Goal: Information Seeking & Learning: Compare options

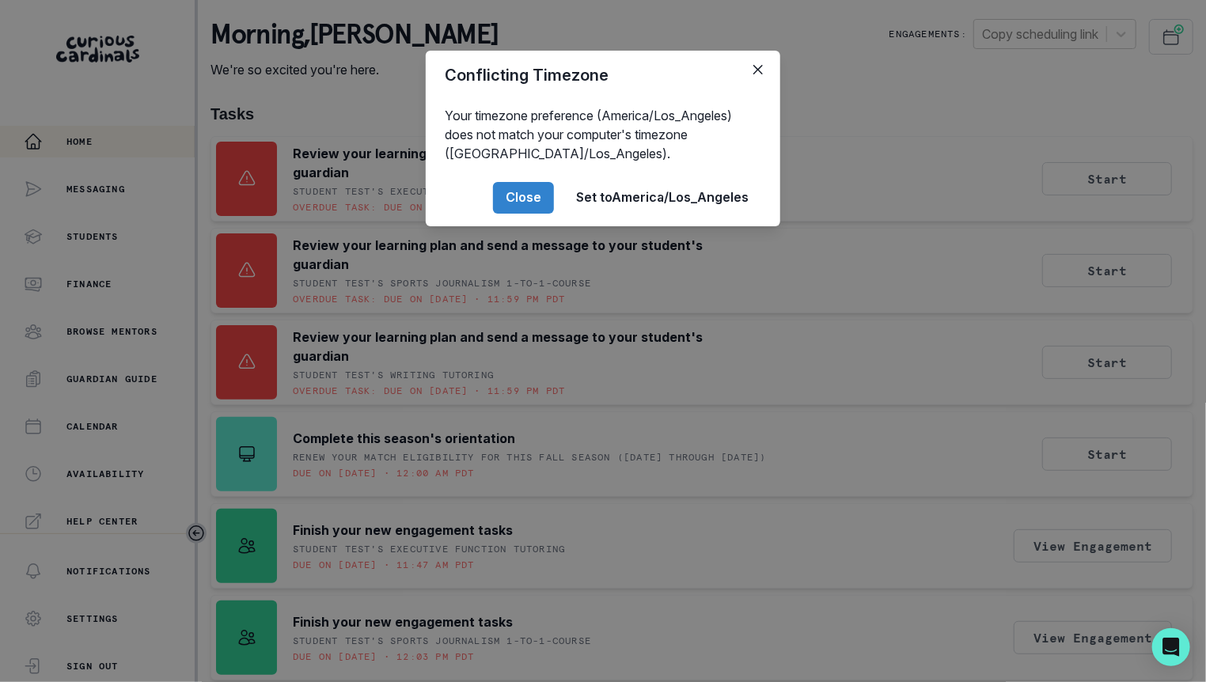
click at [353, 245] on div "Conflicting Timezone Your timezone preference (America/Los_Angeles) does not ma…" at bounding box center [603, 341] width 1206 height 682
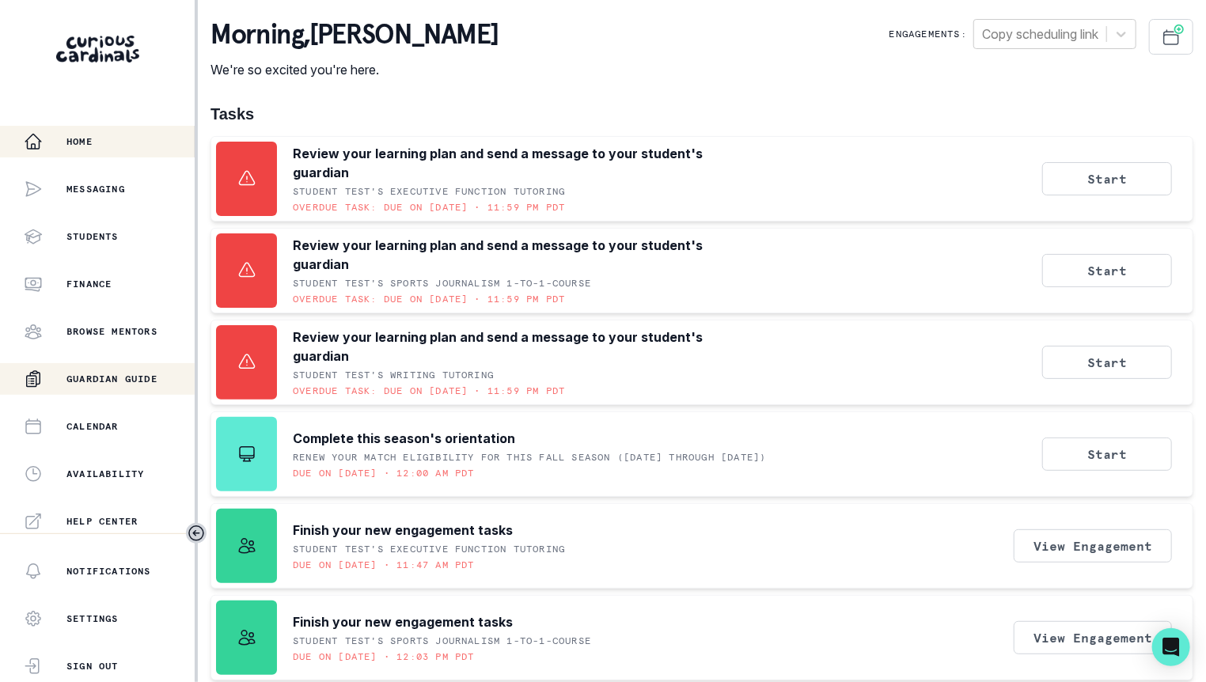
scroll to position [336, 0]
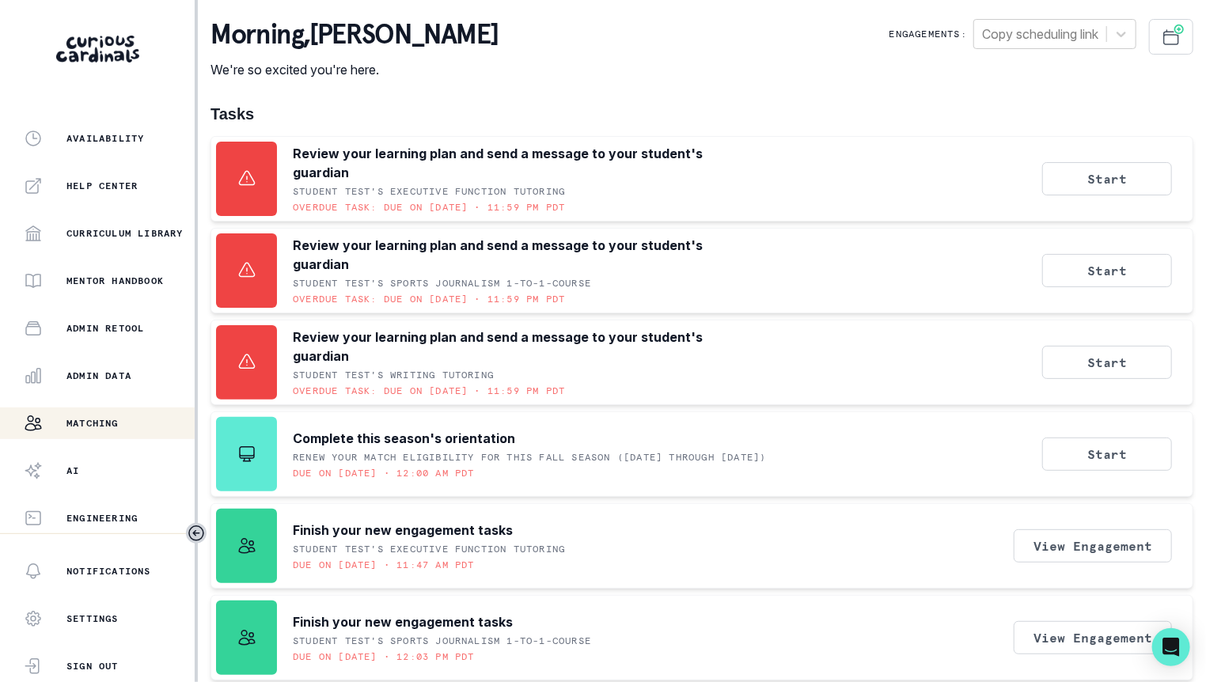
click at [96, 409] on button "Matching" at bounding box center [97, 424] width 195 height 32
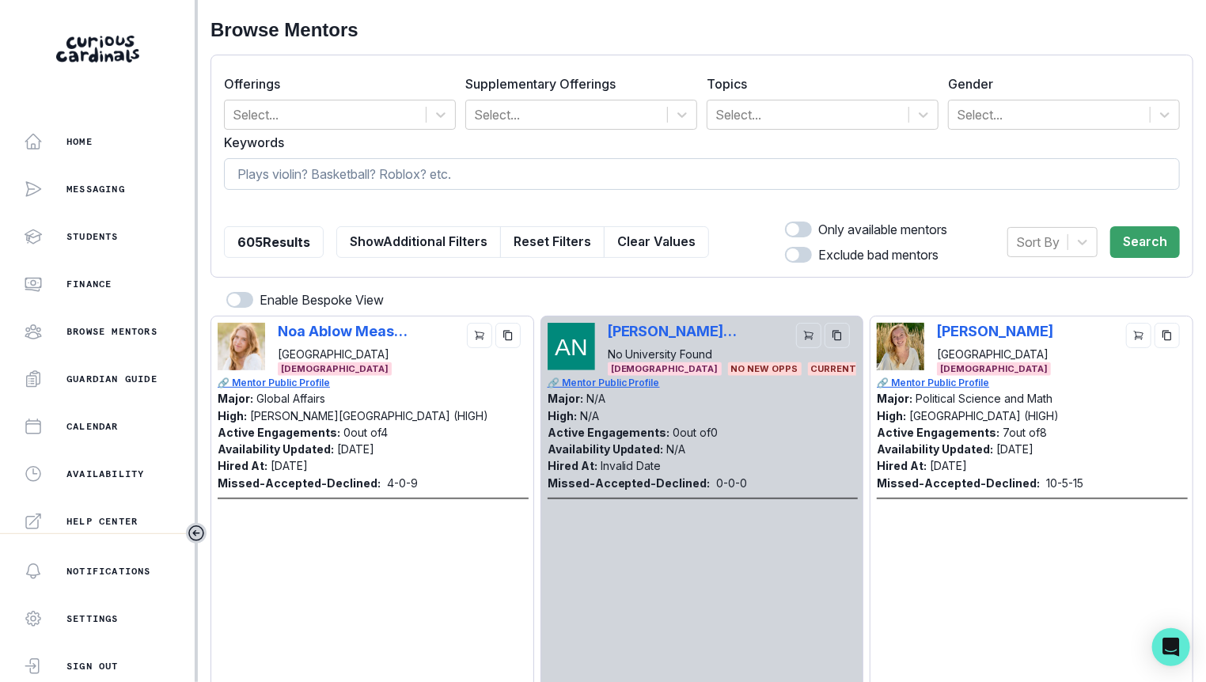
click at [459, 183] on input at bounding box center [702, 174] width 956 height 32
type input "stem cell"
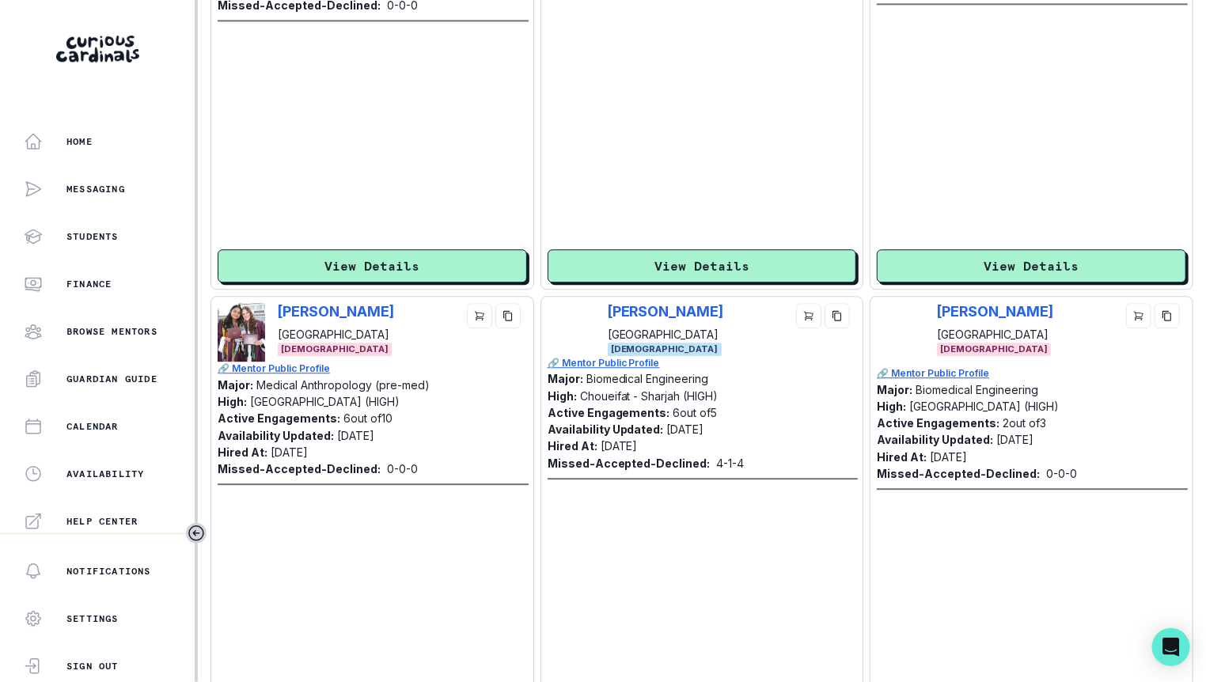
scroll to position [4599, 0]
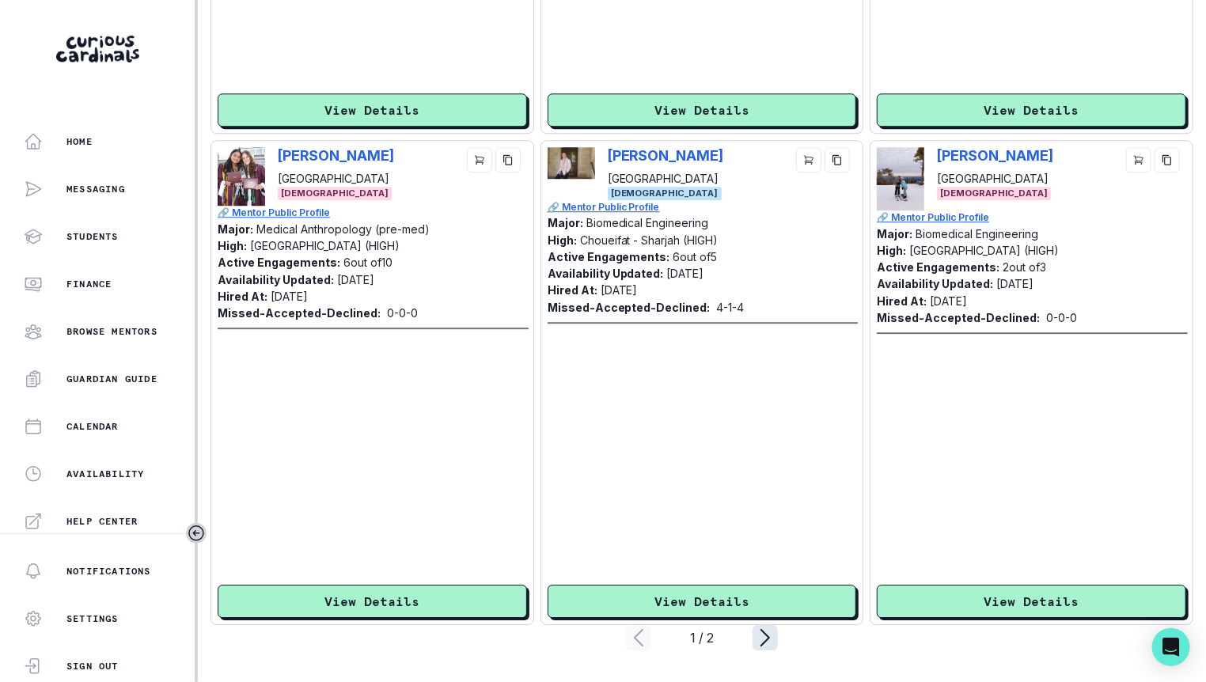
click at [757, 628] on icon "page right" at bounding box center [765, 637] width 25 height 25
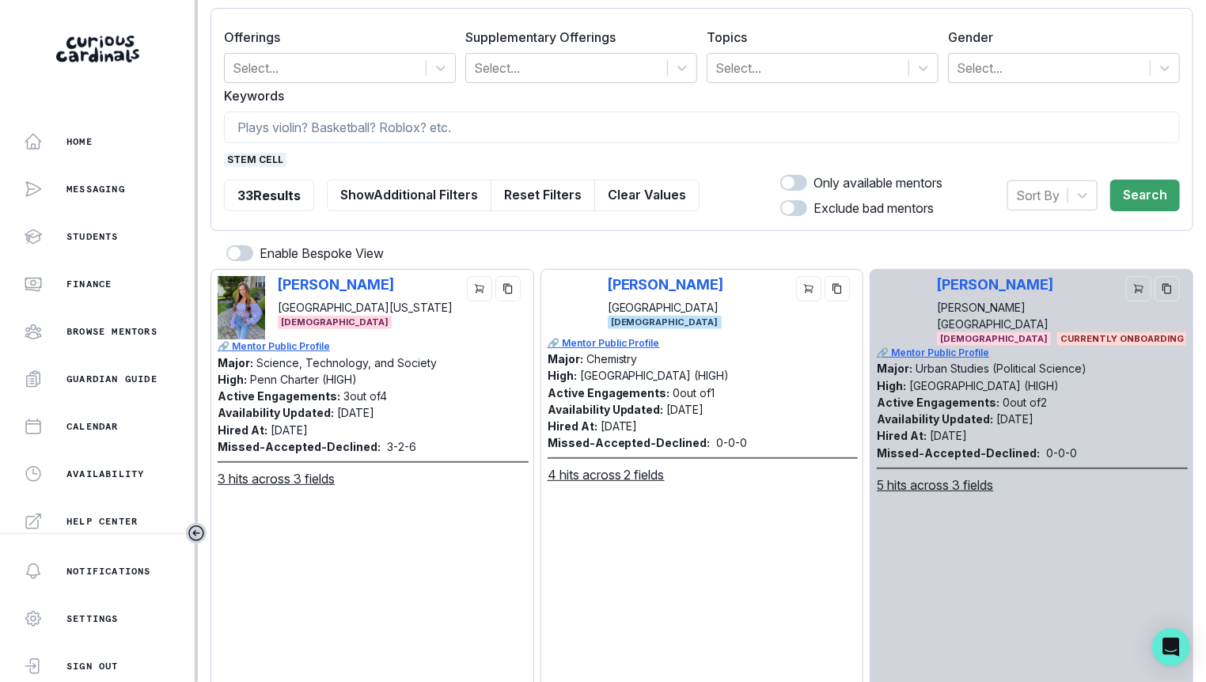
scroll to position [0, 0]
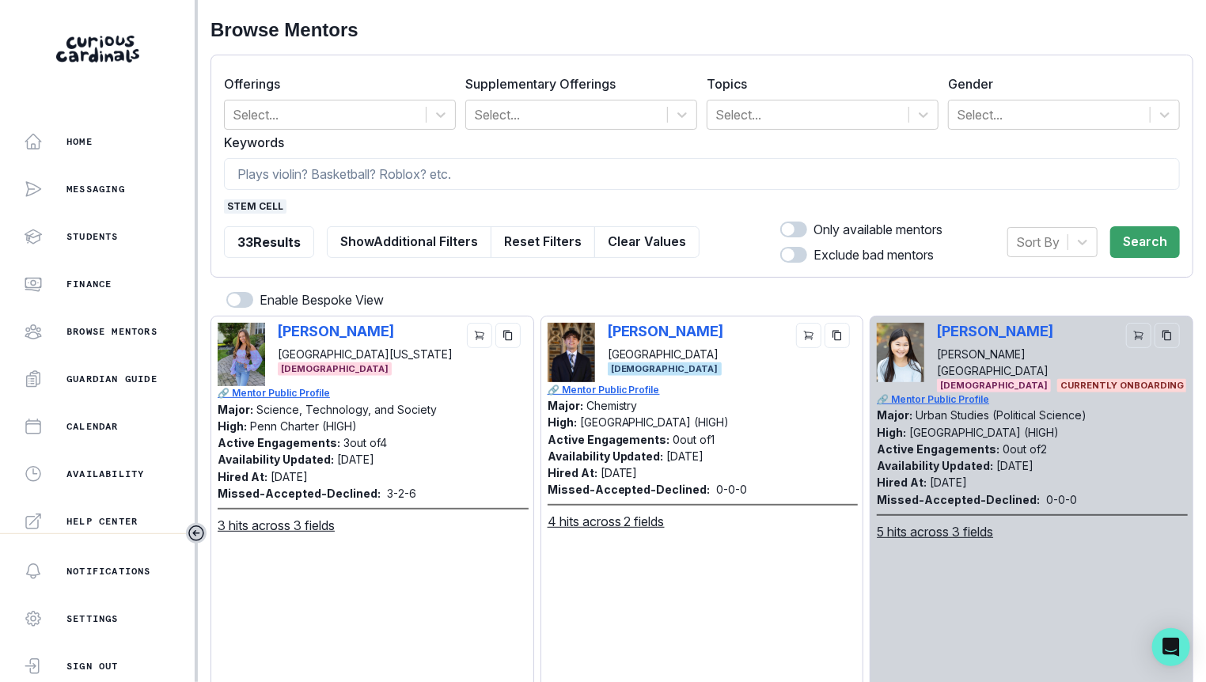
click at [245, 205] on span "stem cell" at bounding box center [255, 206] width 63 height 14
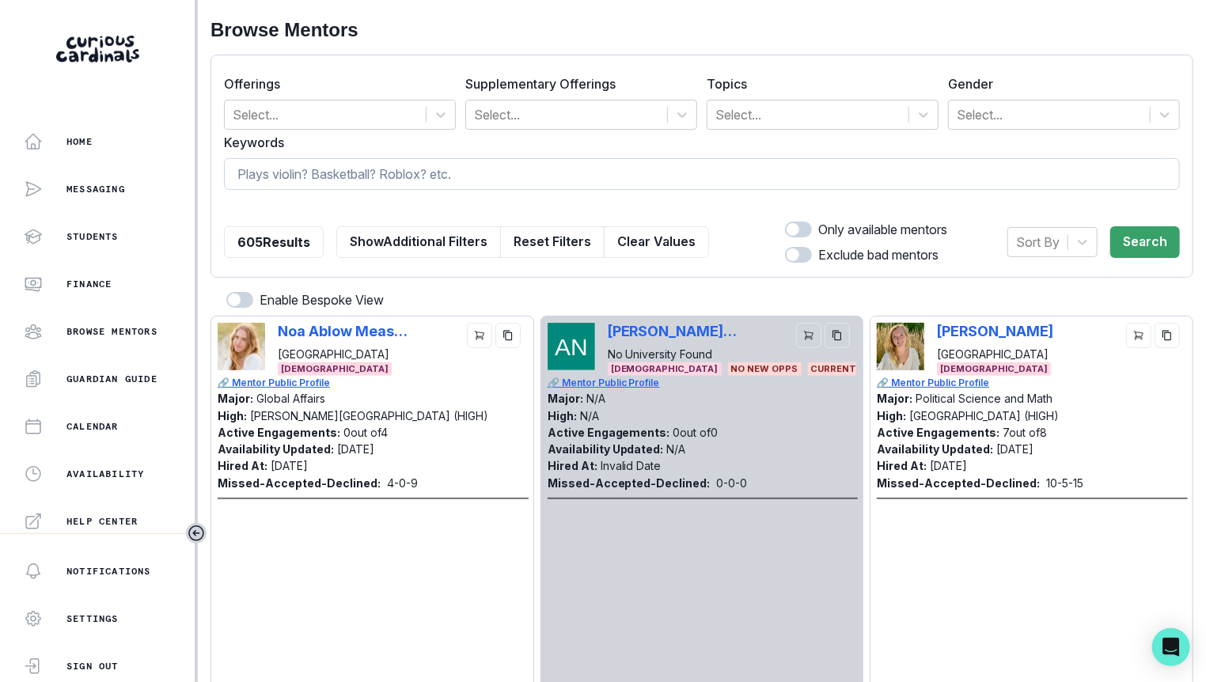
click at [273, 175] on input at bounding box center [702, 174] width 956 height 32
type input "elina"
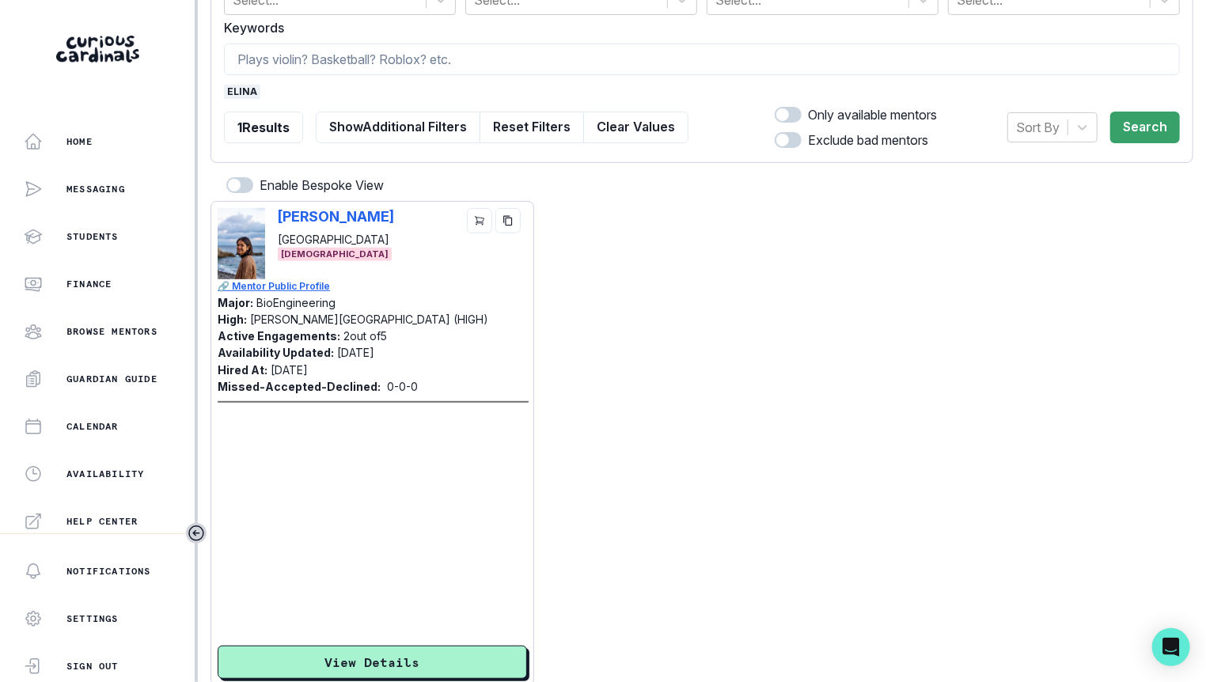
scroll to position [174, 0]
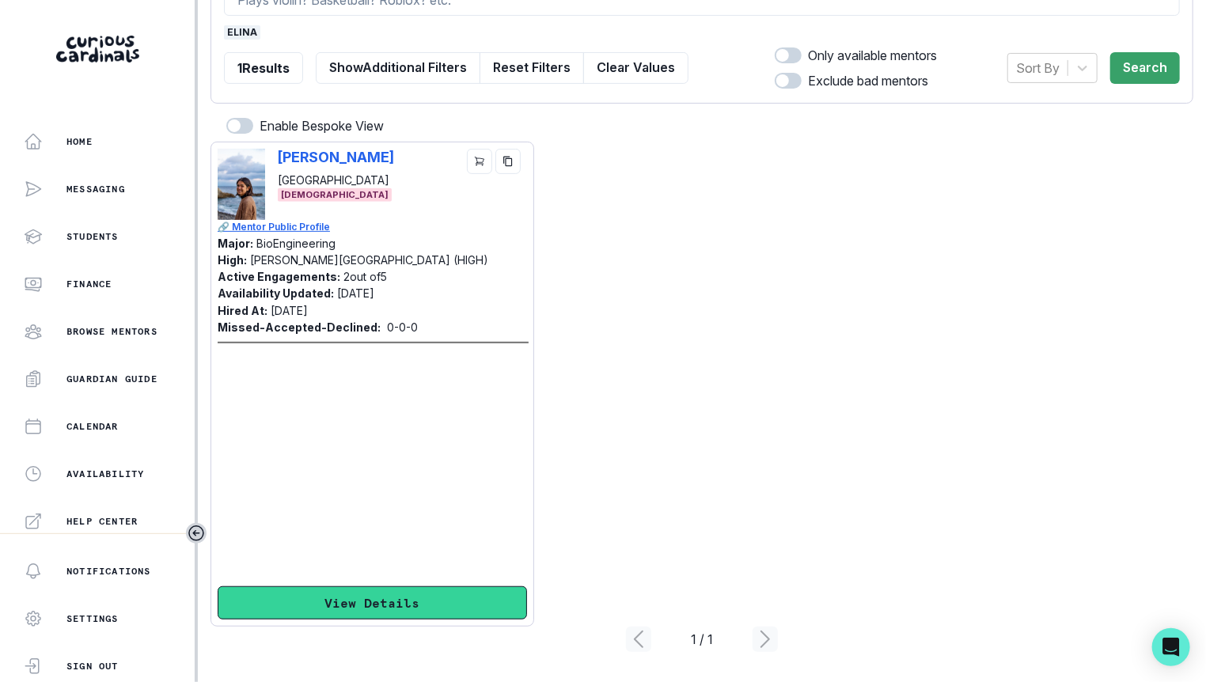
click at [351, 588] on button "View Details" at bounding box center [372, 602] width 309 height 33
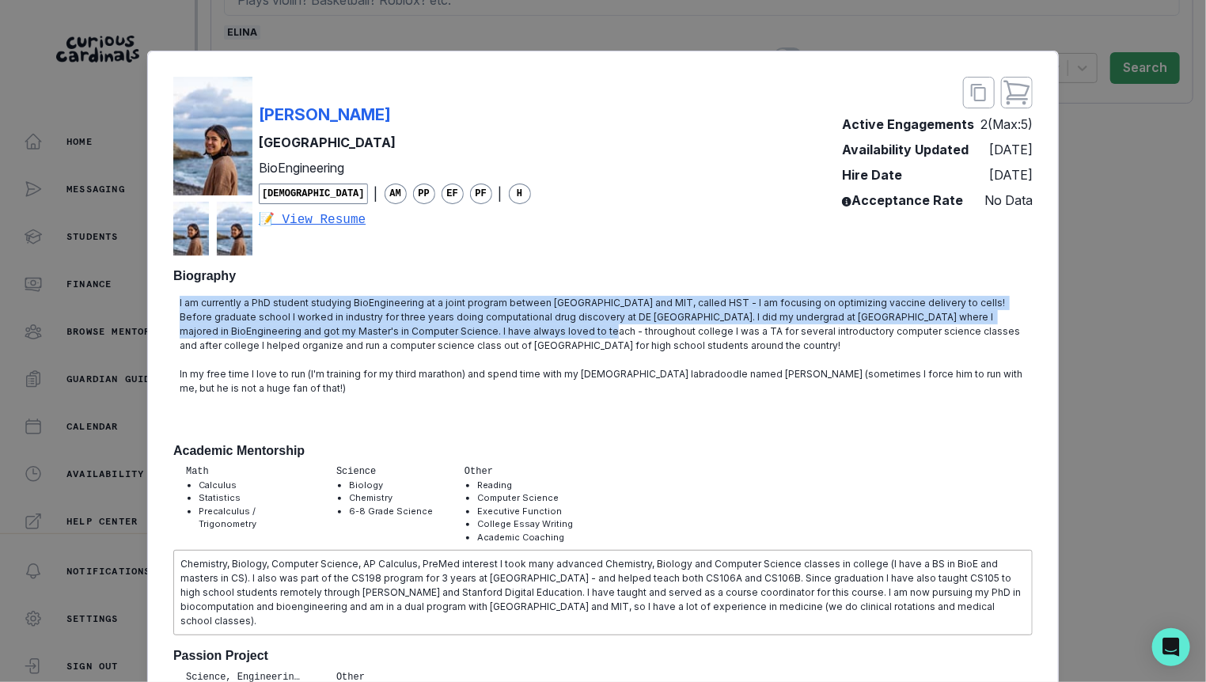
drag, startPoint x: 354, startPoint y: 293, endPoint x: 480, endPoint y: 337, distance: 134.2
click at [480, 337] on div "I am currently a PhD student studying BioEngineering at a joint program between…" at bounding box center [603, 360] width 860 height 141
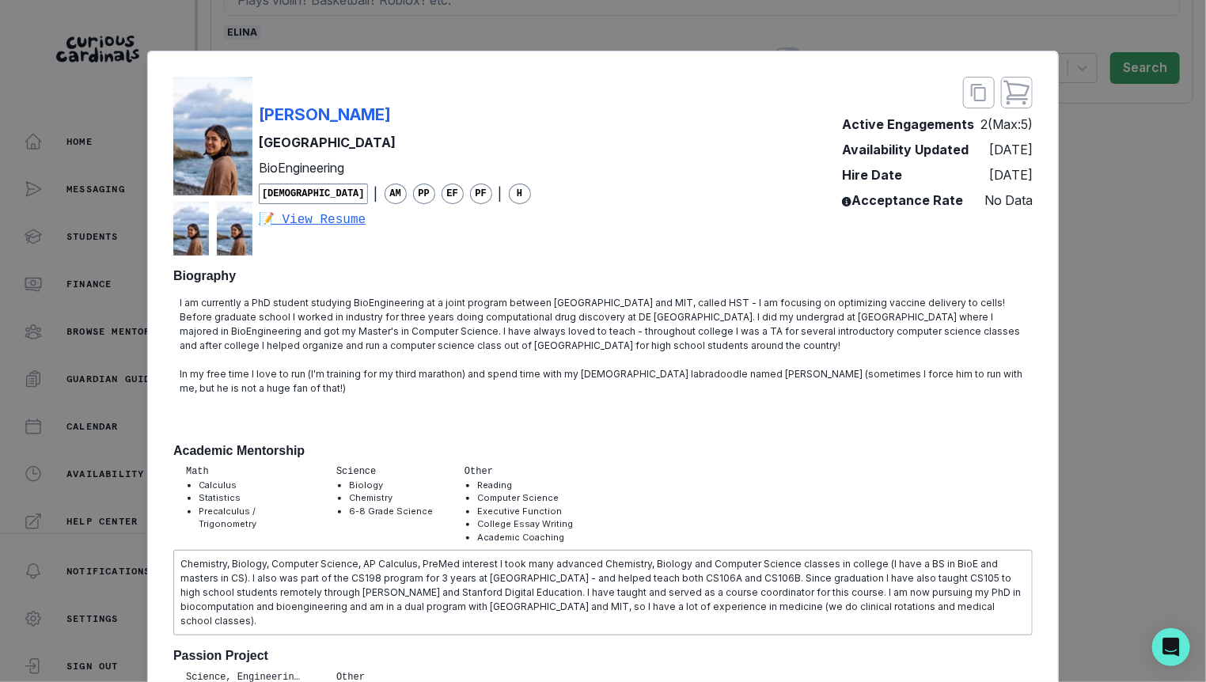
click at [464, 110] on div "[PERSON_NAME] [GEOGRAPHIC_DATA] BioEngineering [DEMOGRAPHIC_DATA] | AM PP EF PF…" at bounding box center [603, 166] width 860 height 179
copy p "[PERSON_NAME]"
click at [110, 434] on div "[PERSON_NAME] [GEOGRAPHIC_DATA] BioEngineering [DEMOGRAPHIC_DATA] | AM PP EF PF…" at bounding box center [603, 341] width 1206 height 682
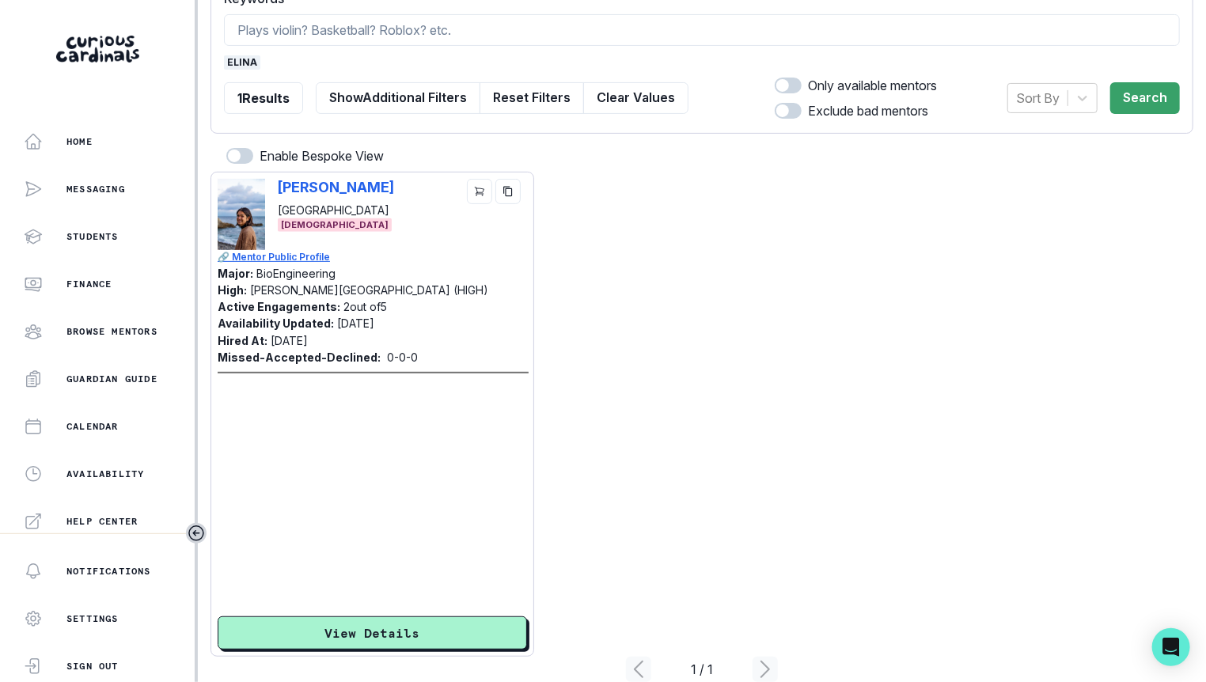
scroll to position [117, 0]
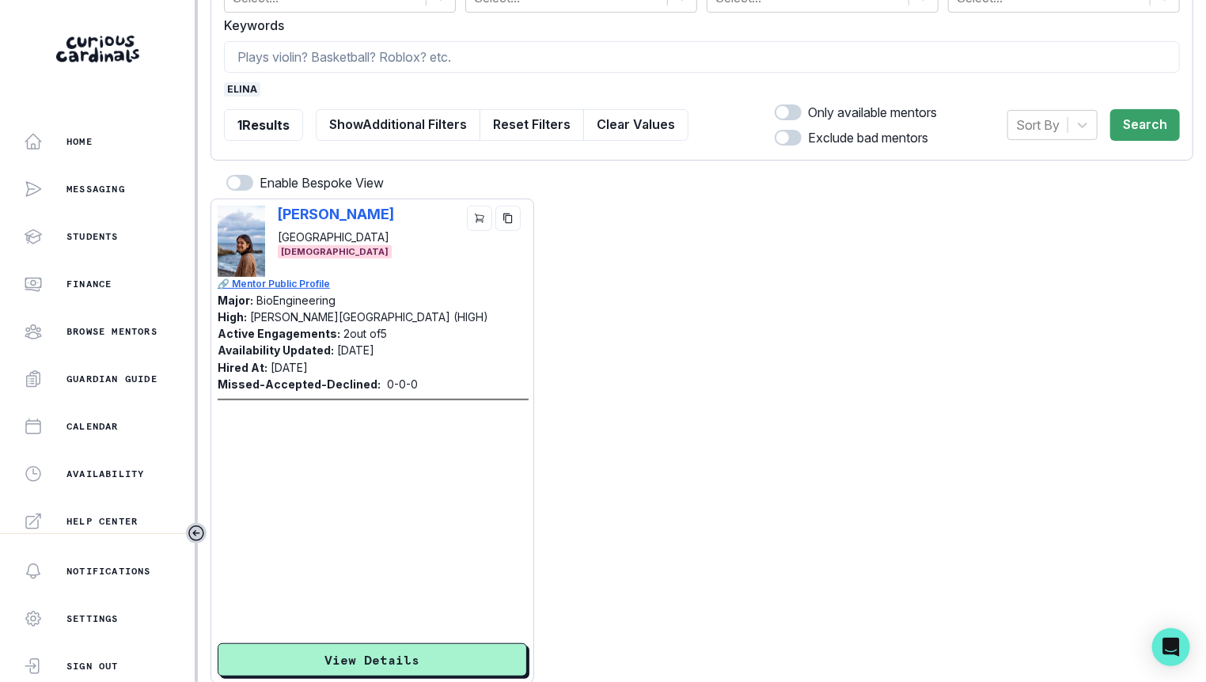
click at [237, 88] on span "elina" at bounding box center [242, 89] width 36 height 14
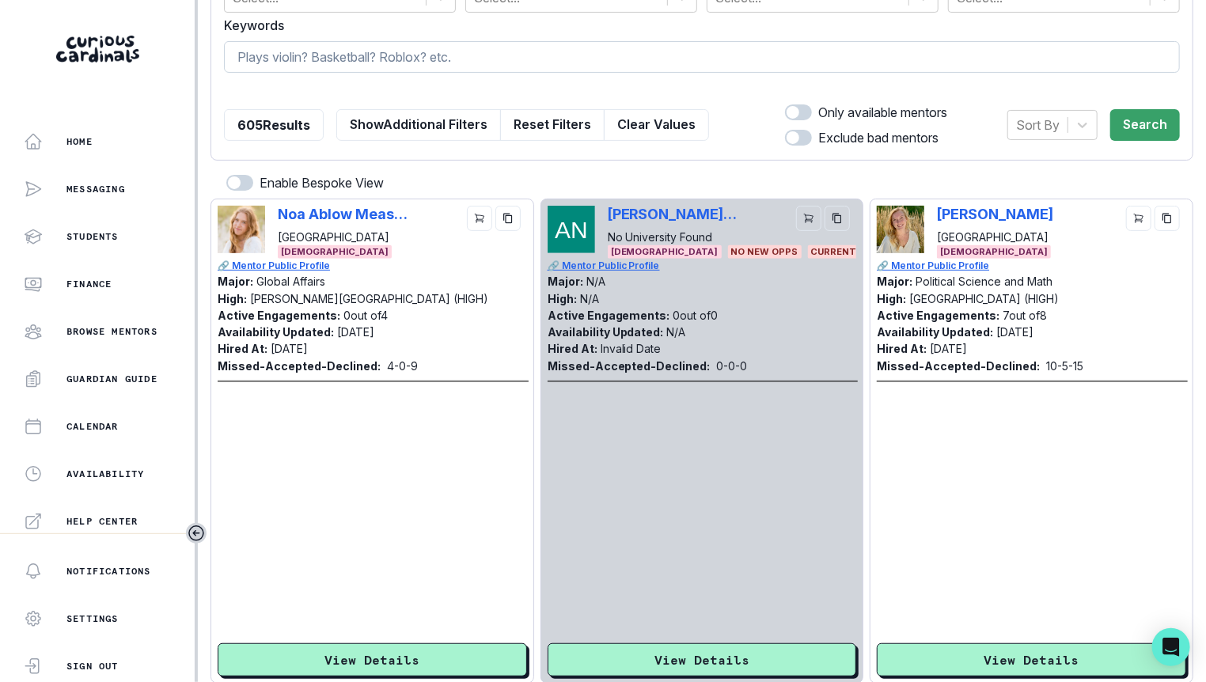
click at [282, 59] on input at bounding box center [702, 57] width 956 height 32
type input "biomedical engineering"
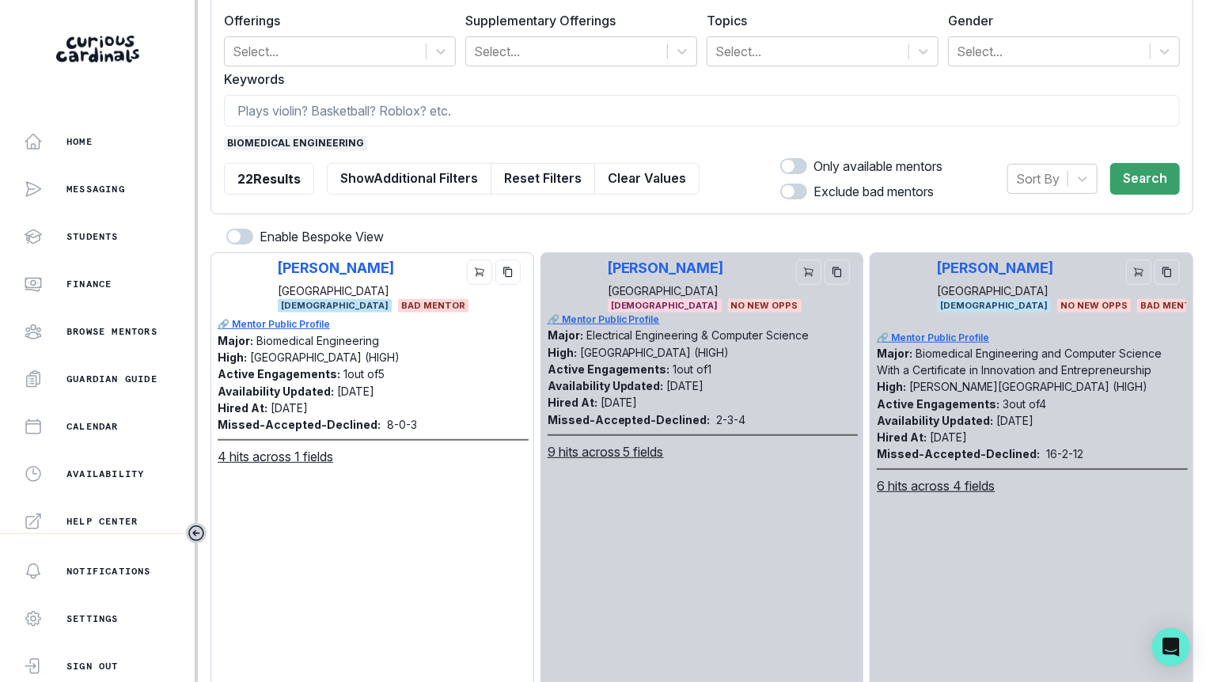
scroll to position [0, 0]
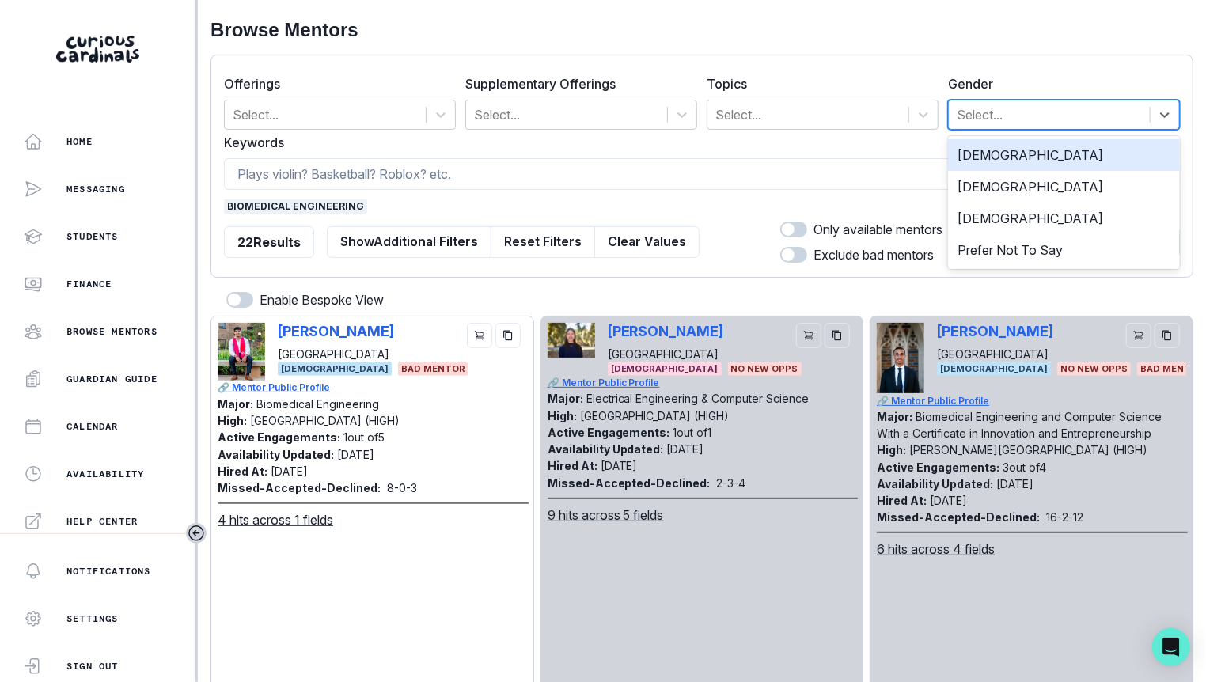
click at [994, 120] on div at bounding box center [1049, 115] width 185 height 22
click at [994, 175] on div "[DEMOGRAPHIC_DATA]" at bounding box center [1064, 187] width 232 height 32
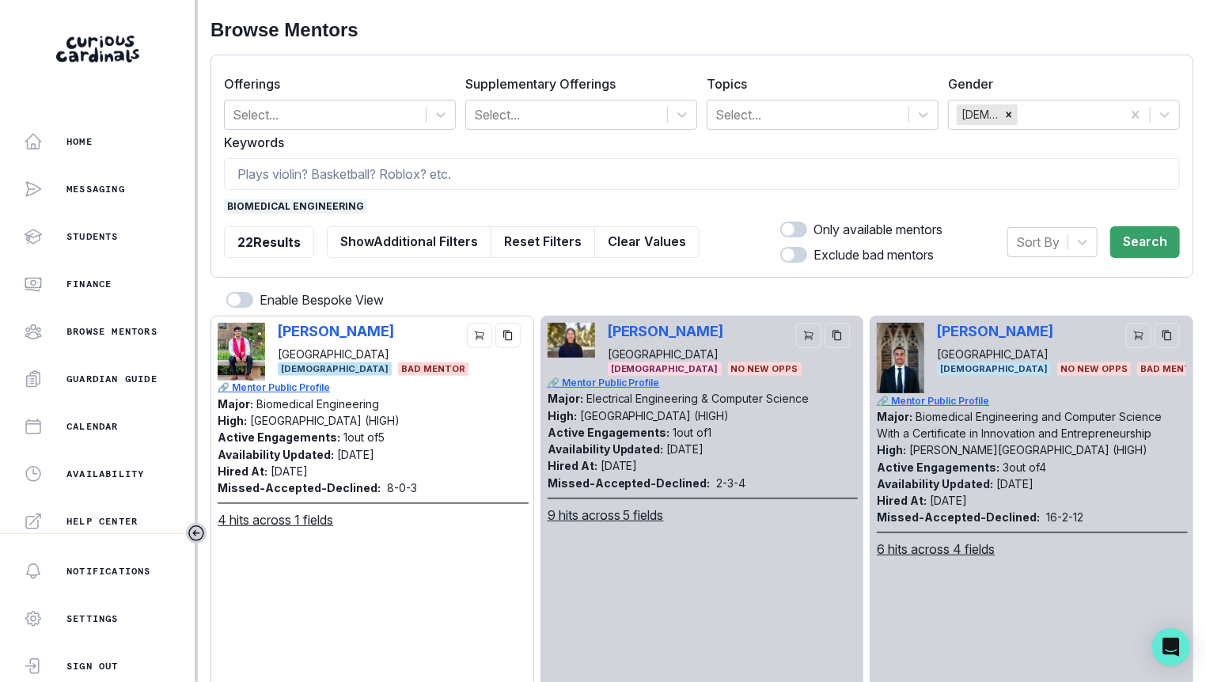
click at [820, 230] on p "Only available mentors" at bounding box center [878, 229] width 129 height 19
click at [801, 230] on span at bounding box center [793, 230] width 27 height 16
click at [780, 222] on input "checkbox" at bounding box center [780, 221] width 1 height 1
checkbox input "true"
click at [1193, 241] on div "Offerings Select... Supplementary Offerings Select... Topics Select... Gender […" at bounding box center [702, 166] width 983 height 223
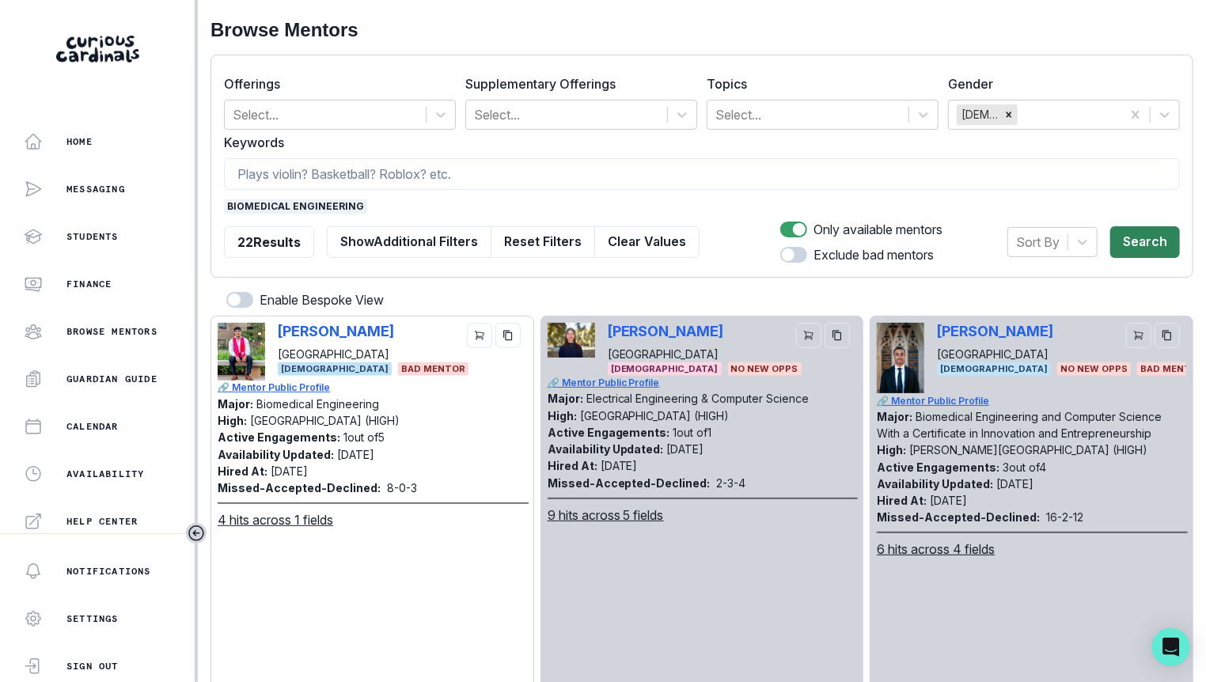
click at [1170, 241] on button "Search" at bounding box center [1145, 242] width 70 height 32
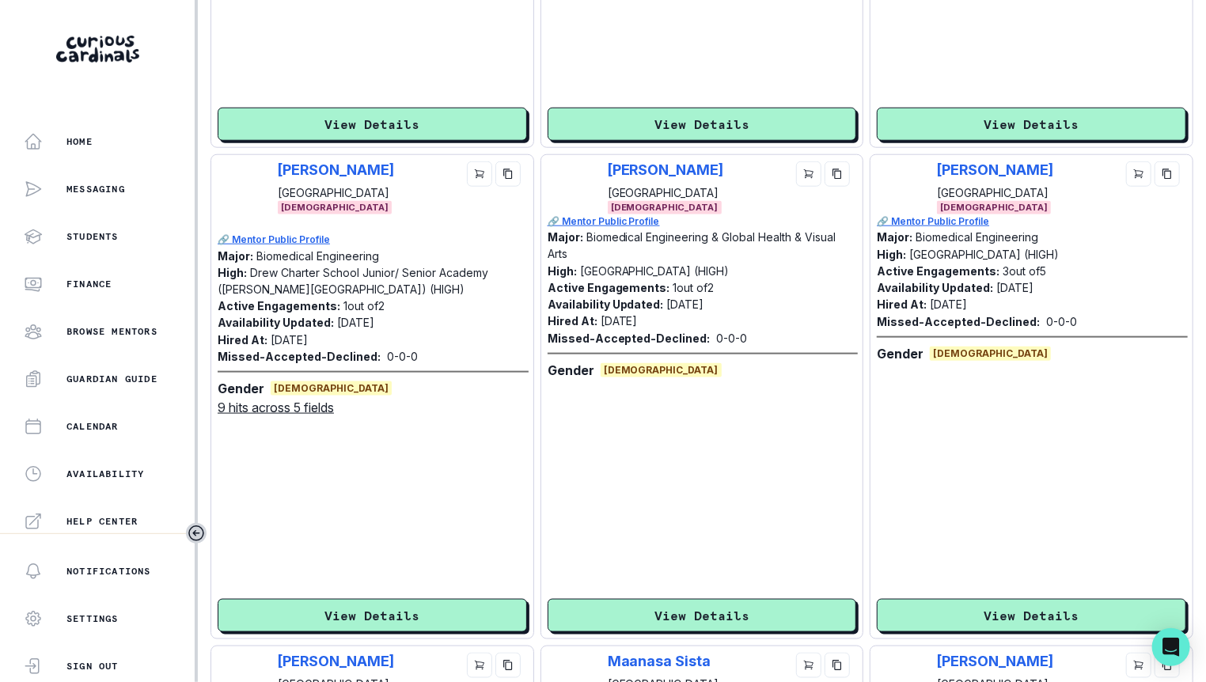
scroll to position [663, 0]
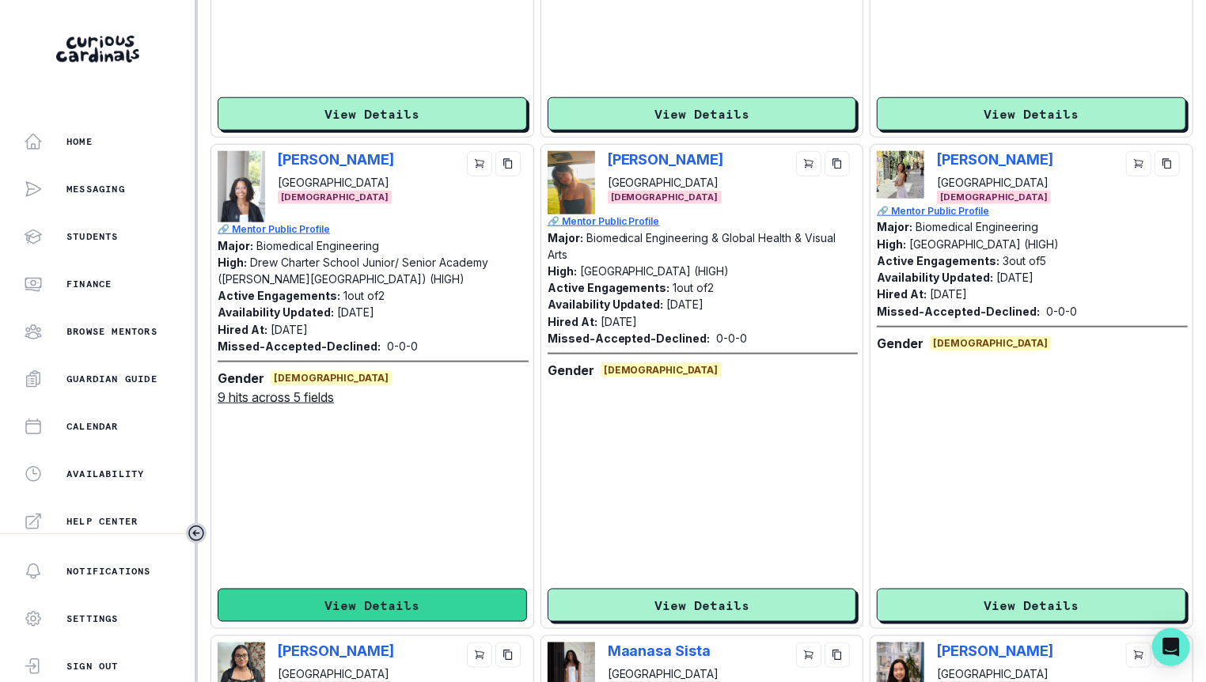
click at [414, 598] on button "View Details" at bounding box center [372, 605] width 309 height 33
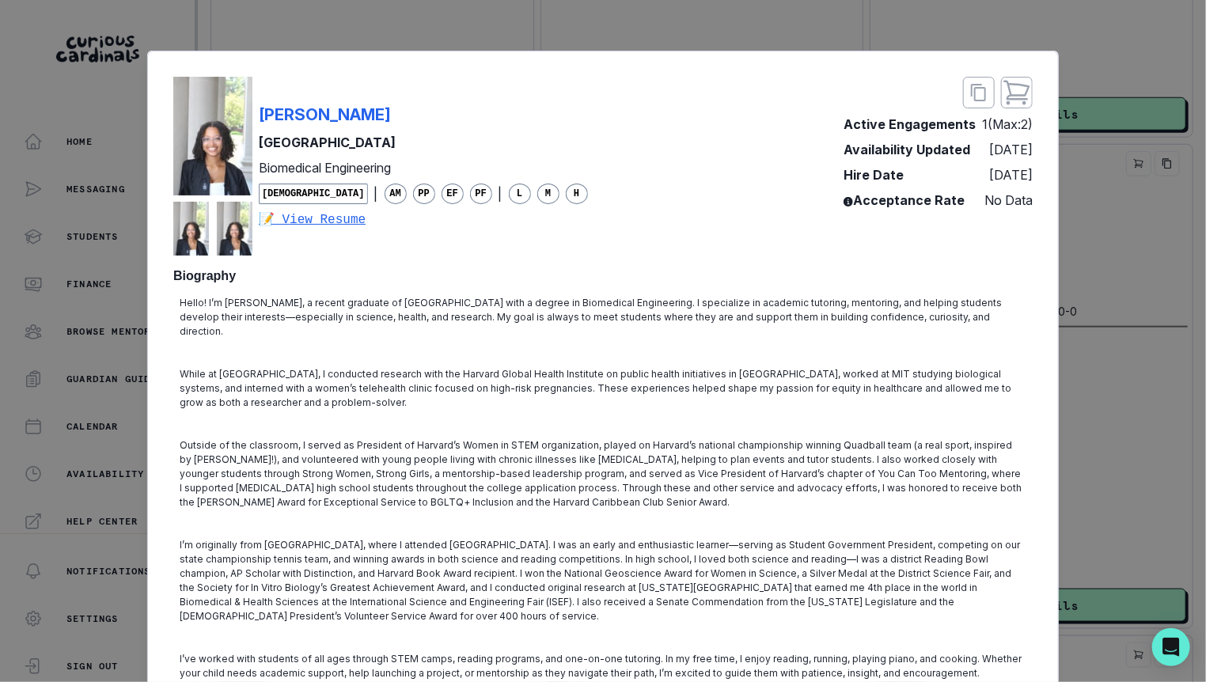
click at [131, 476] on div "[PERSON_NAME] [GEOGRAPHIC_DATA] Biomedical Engineering [DEMOGRAPHIC_DATA] | AM …" at bounding box center [603, 341] width 1206 height 682
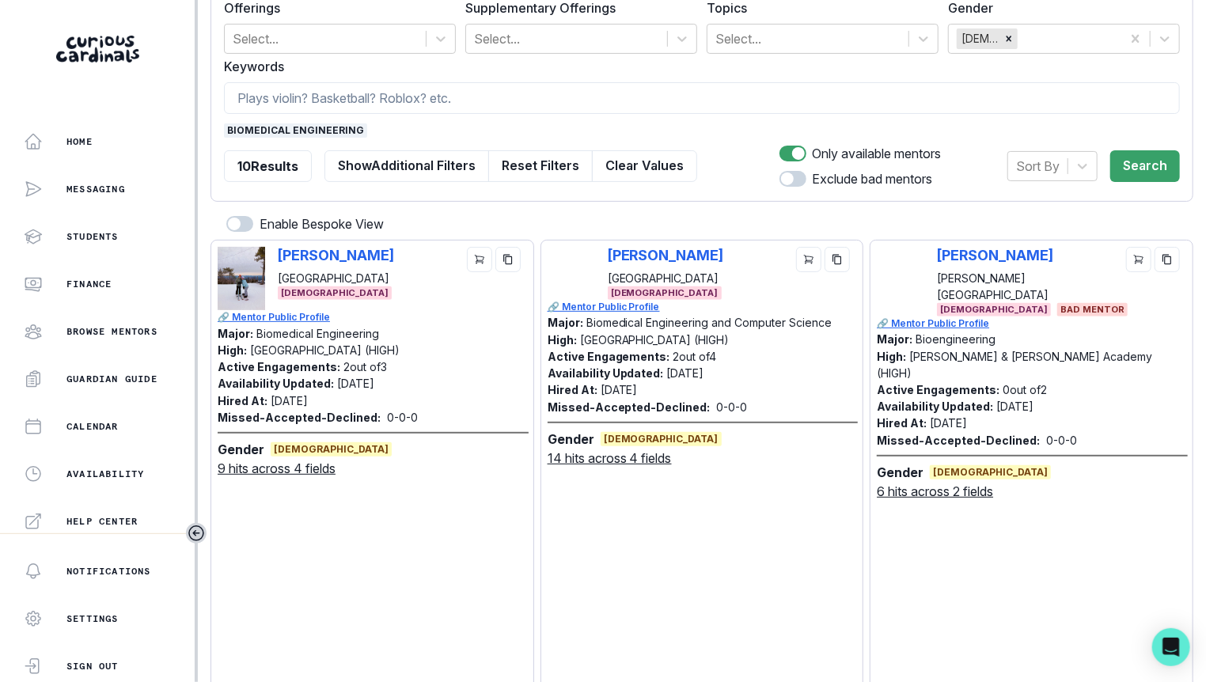
scroll to position [0, 0]
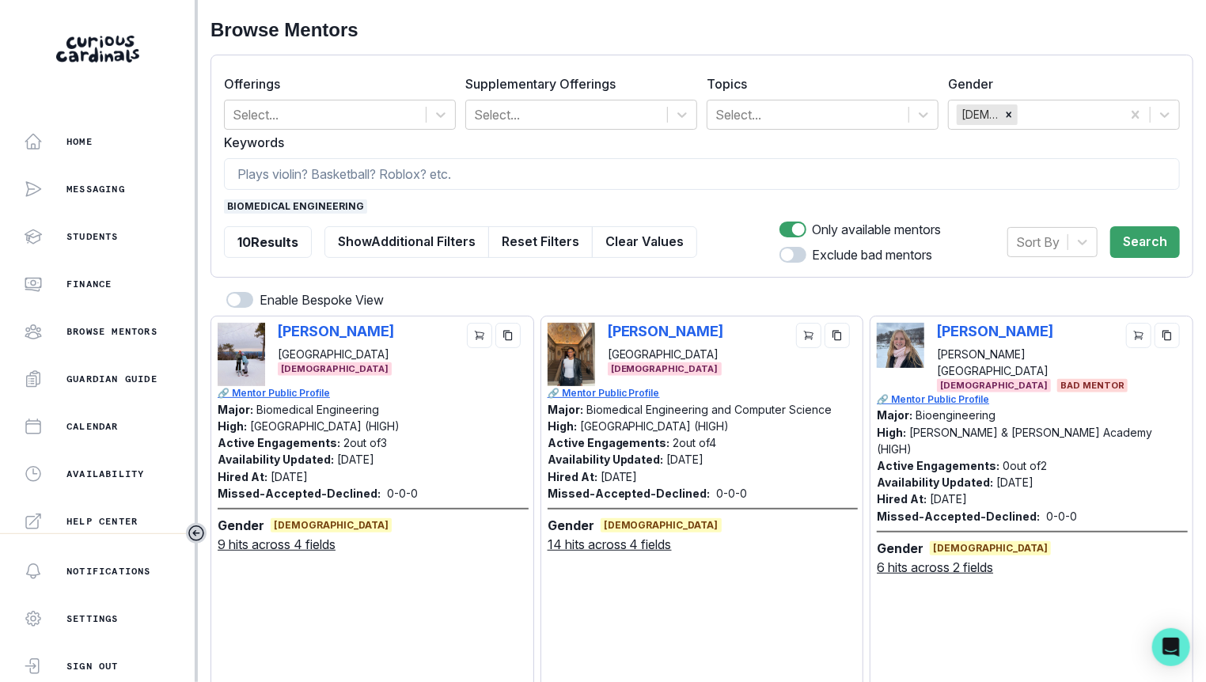
click at [312, 203] on span "biomedical engineering" at bounding box center [295, 206] width 143 height 14
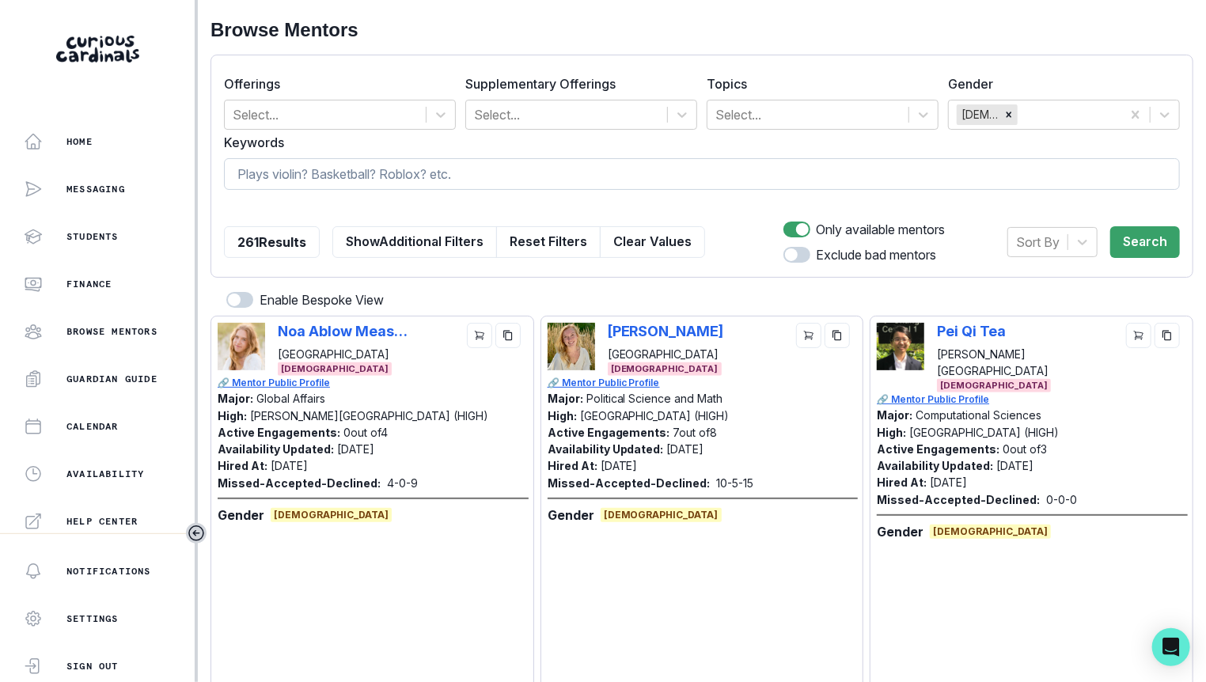
click at [320, 179] on input at bounding box center [702, 174] width 956 height 32
type input "bioengineering"
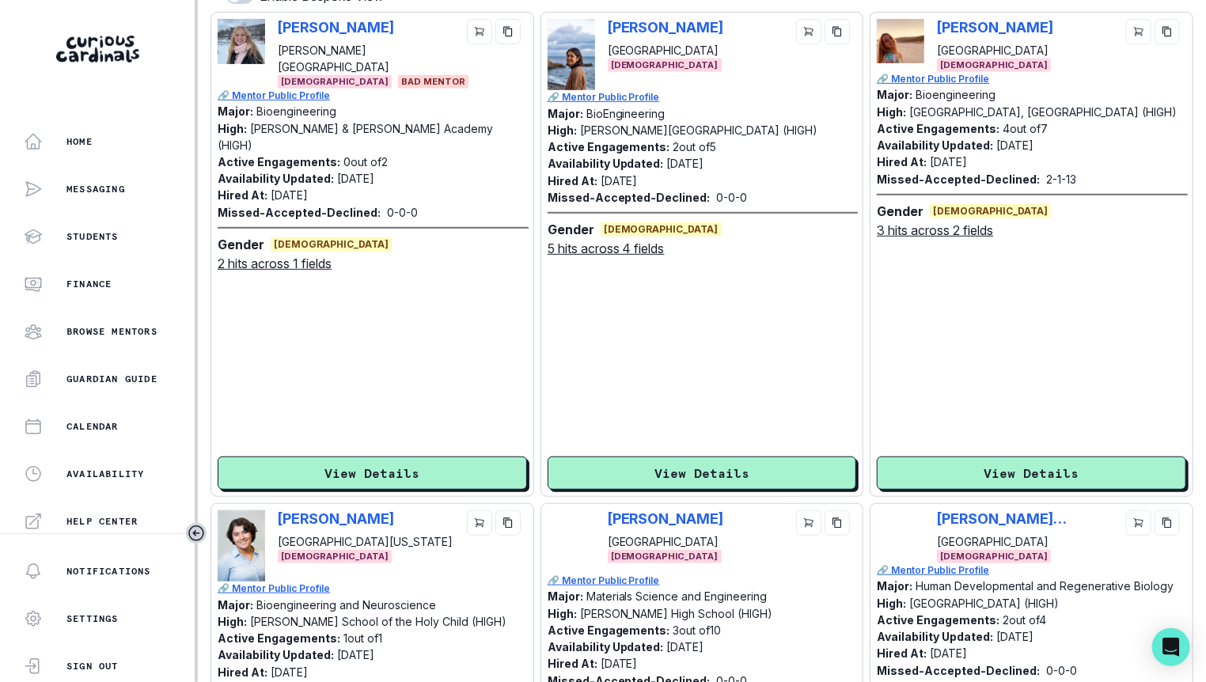
scroll to position [101, 0]
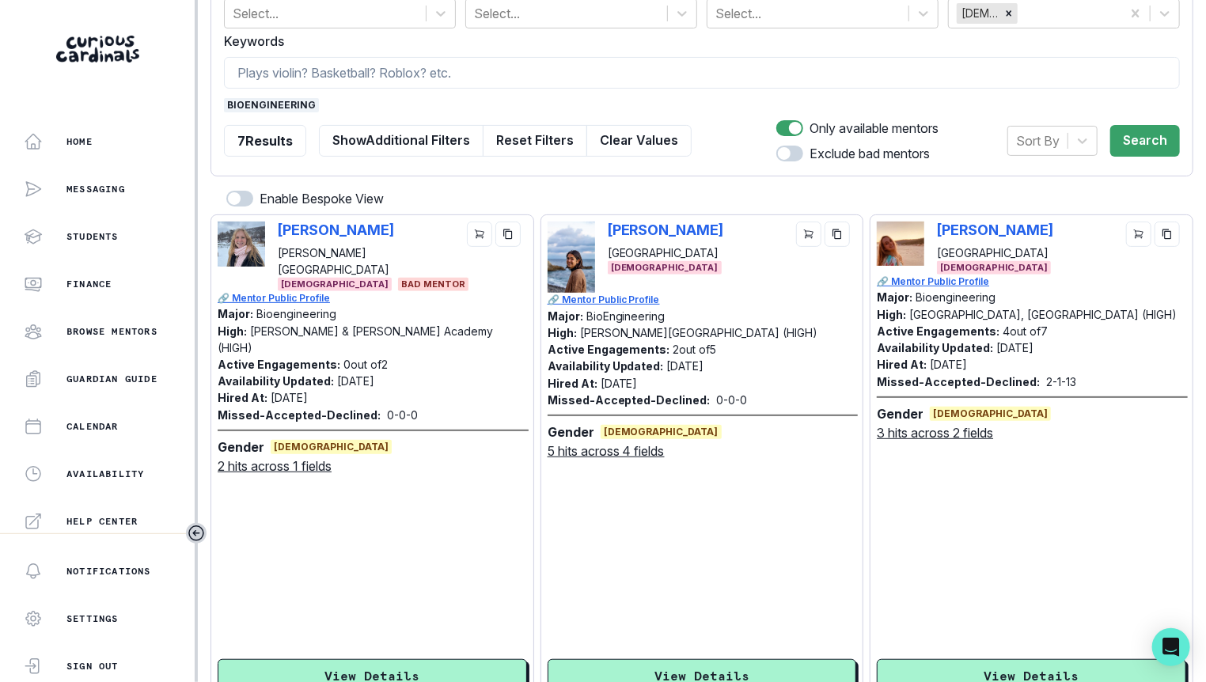
click at [934, 229] on div "[PERSON_NAME][GEOGRAPHIC_DATA] [DEMOGRAPHIC_DATA]" at bounding box center [1031, 248] width 309 height 53
copy p "[PERSON_NAME]"
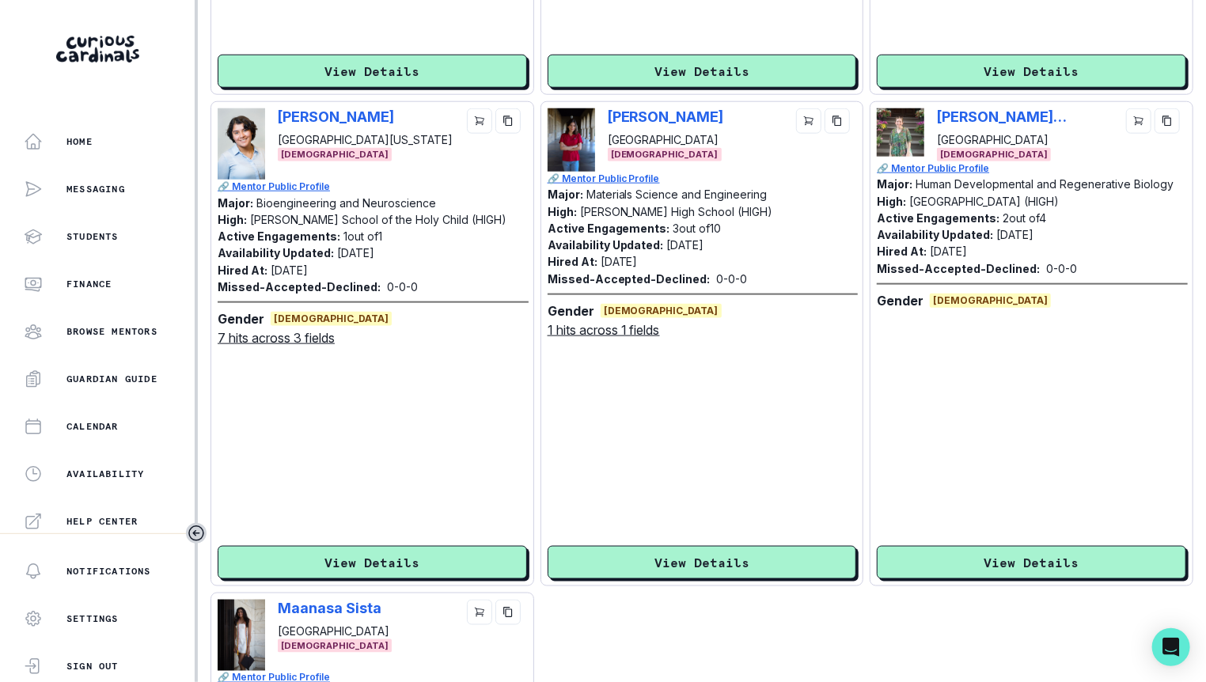
scroll to position [713, 0]
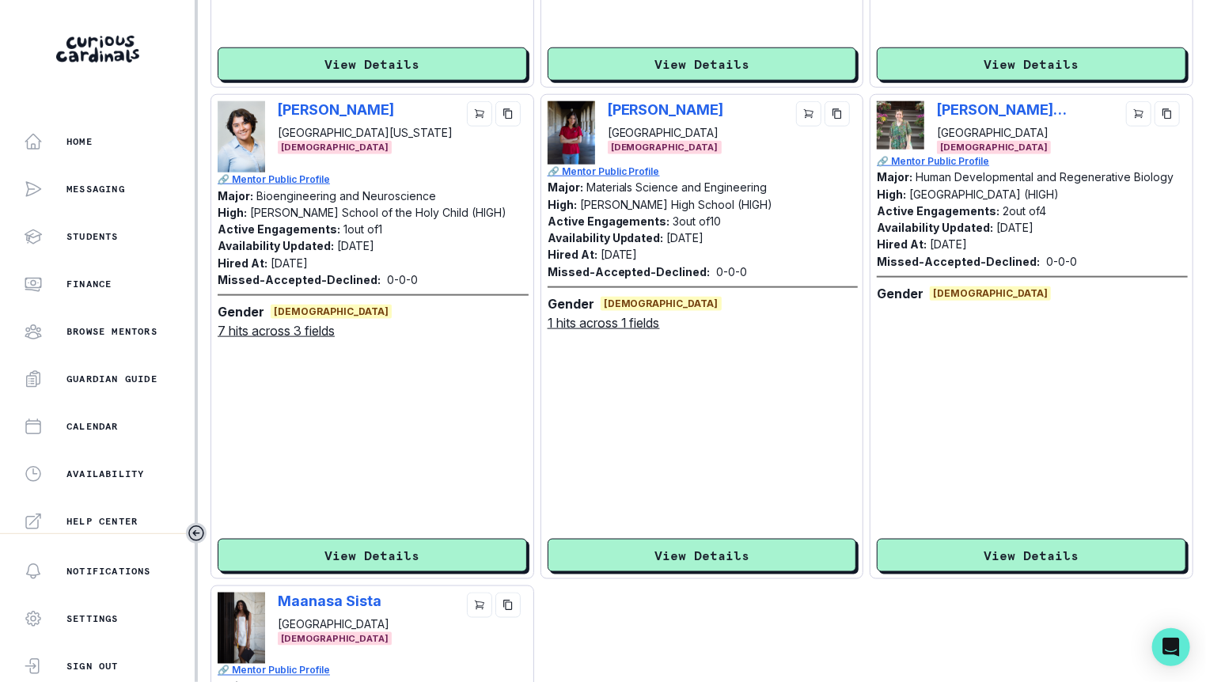
click at [601, 114] on div "[PERSON_NAME] [GEOGRAPHIC_DATA] [DEMOGRAPHIC_DATA]" at bounding box center [702, 132] width 309 height 63
copy p "[PERSON_NAME]"
click at [1194, 422] on main "Browse Mentors Offerings Select... Supplementary Offerings Select... Topics Sel…" at bounding box center [702, 341] width 1008 height 682
